Goal: Task Accomplishment & Management: Manage account settings

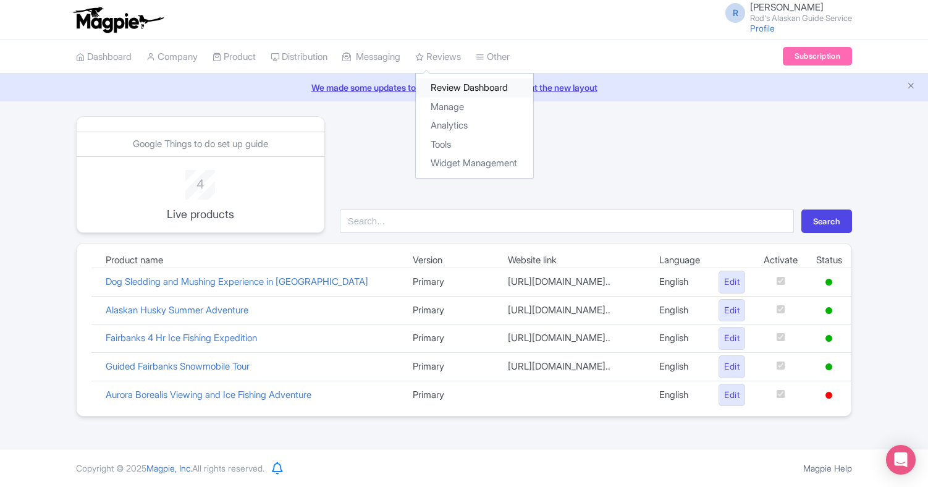
click at [469, 86] on link "Review Dashboard" at bounding box center [474, 87] width 117 height 19
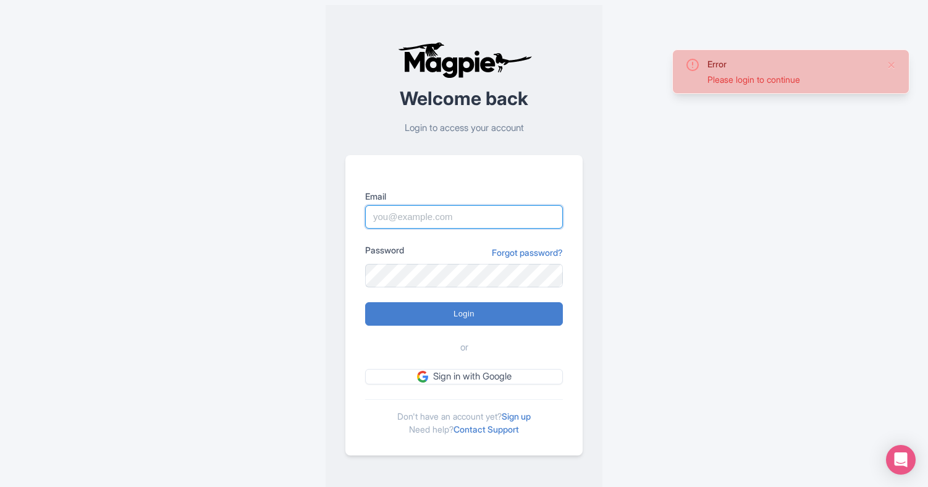
type input "rod@rodsalaskanguideservice.com"
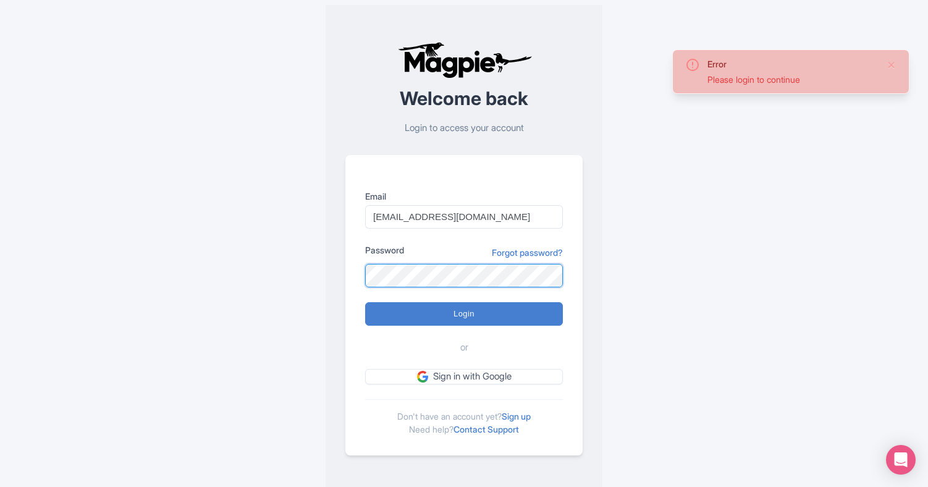
click at [464, 313] on input "Login" at bounding box center [464, 313] width 198 height 23
type input "Logging in..."
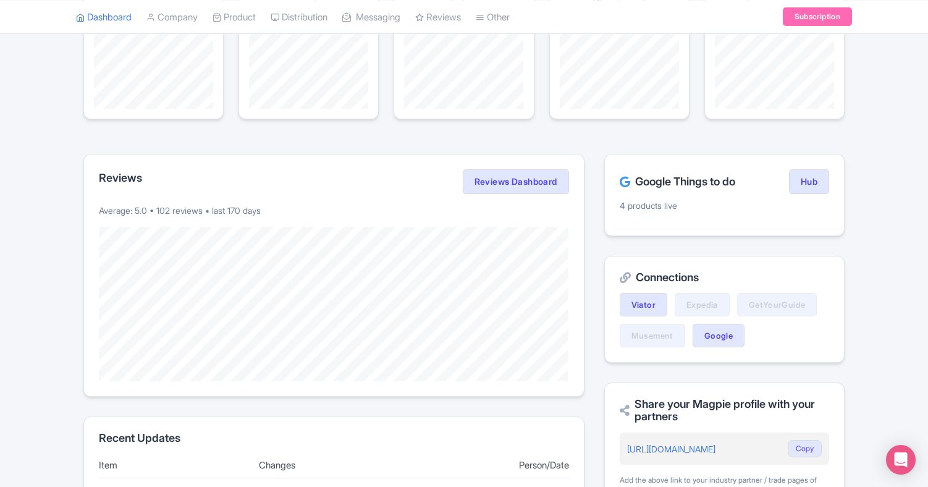
scroll to position [106, 0]
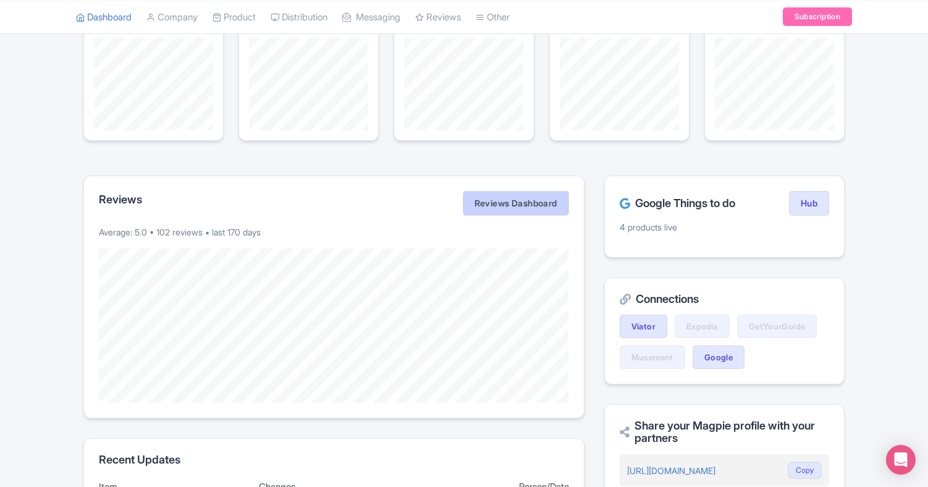
click at [529, 203] on link "Reviews Dashboard" at bounding box center [516, 203] width 106 height 25
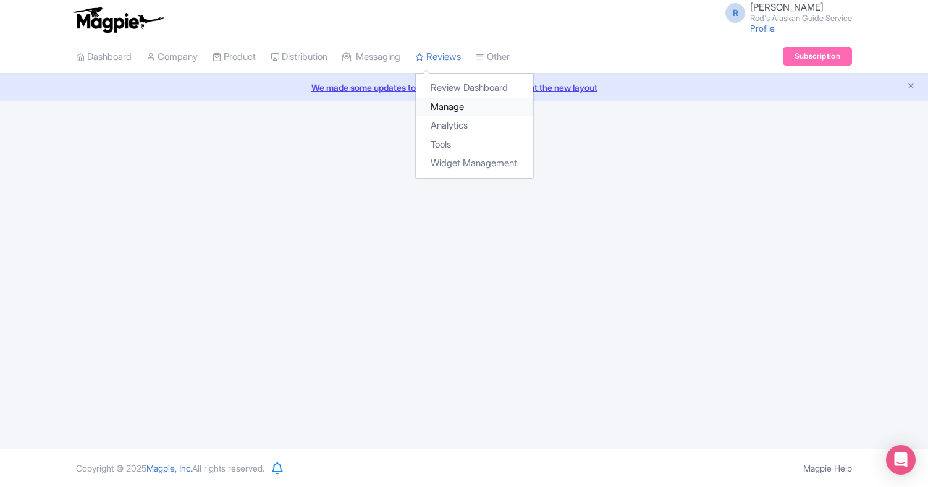
click at [461, 101] on link "Manage" at bounding box center [474, 107] width 117 height 19
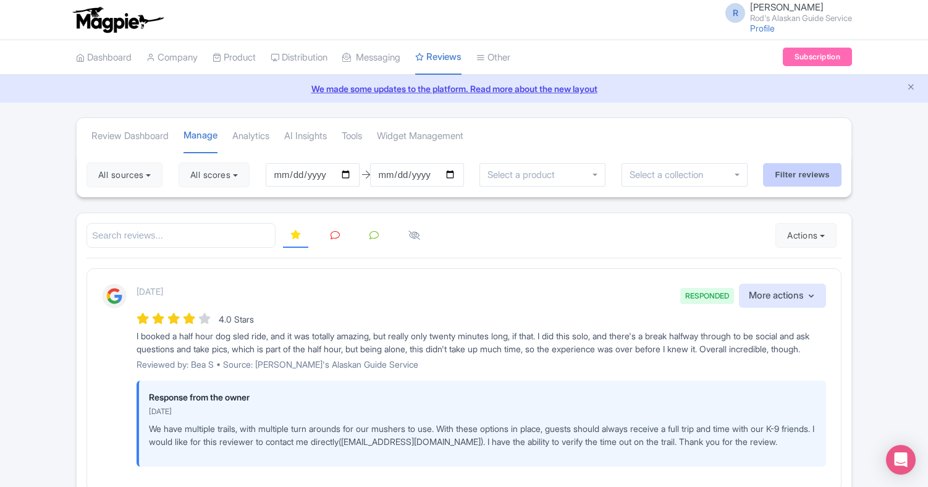
click at [798, 173] on input "Filter reviews" at bounding box center [802, 174] width 78 height 23
click at [727, 173] on div at bounding box center [683, 174] width 126 height 23
click at [823, 233] on button "Actions" at bounding box center [806, 235] width 61 height 25
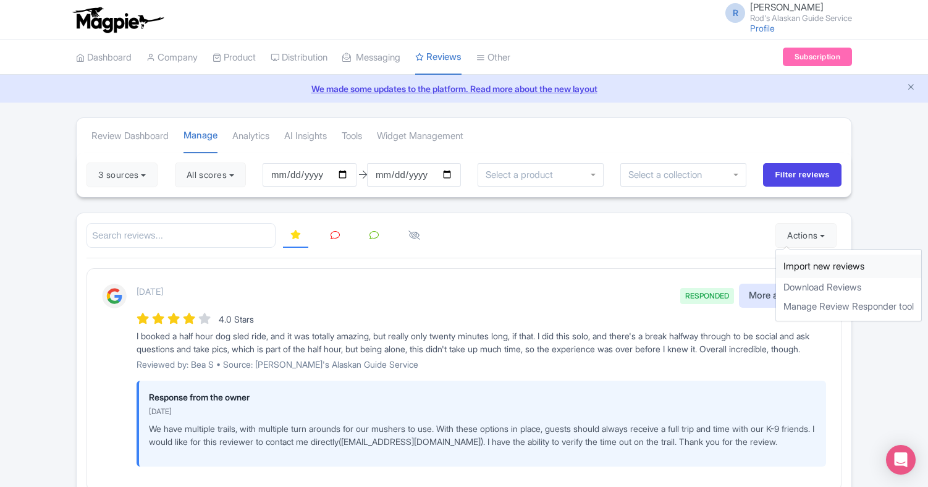
click at [828, 261] on link "Import new reviews" at bounding box center [848, 267] width 145 height 24
